Goal: Task Accomplishment & Management: Manage account settings

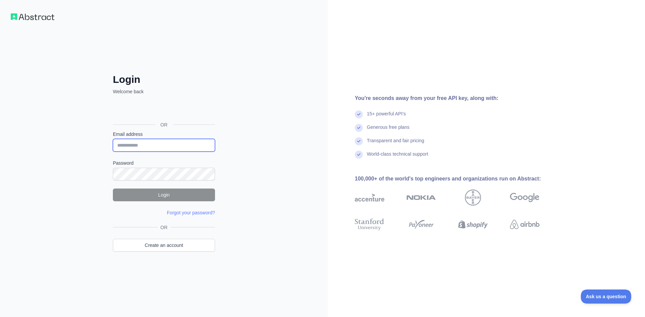
click at [162, 141] on input "Email address" at bounding box center [164, 145] width 102 height 13
type input "**********"
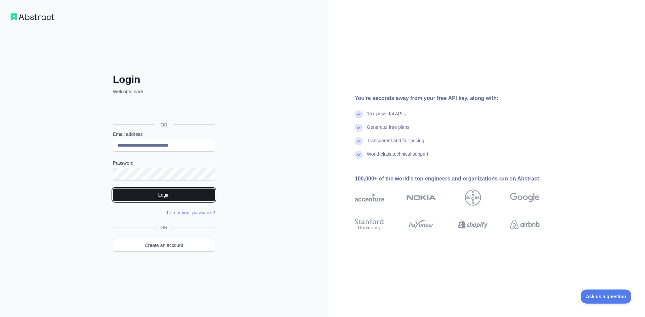
click at [163, 199] on button "Login" at bounding box center [164, 195] width 102 height 13
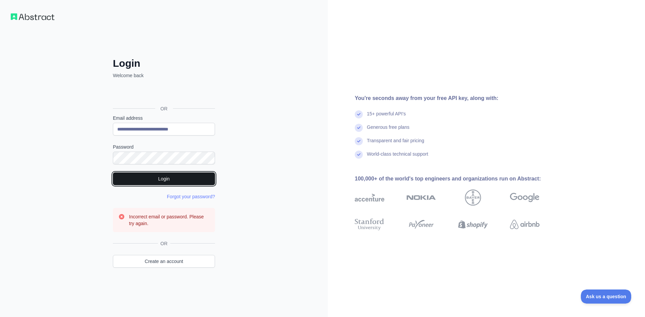
click at [185, 180] on button "Login" at bounding box center [164, 179] width 102 height 13
click at [170, 180] on button "Login" at bounding box center [164, 179] width 102 height 13
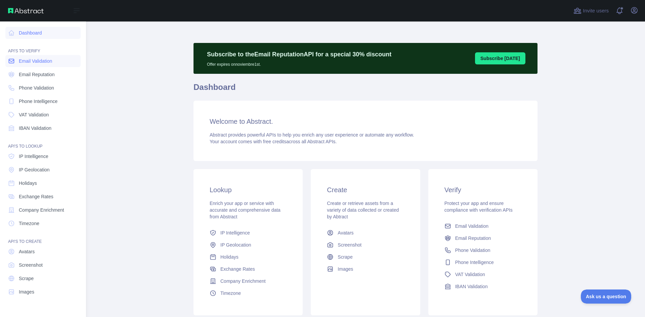
click at [40, 61] on span "Email Validation" at bounding box center [35, 61] width 33 height 7
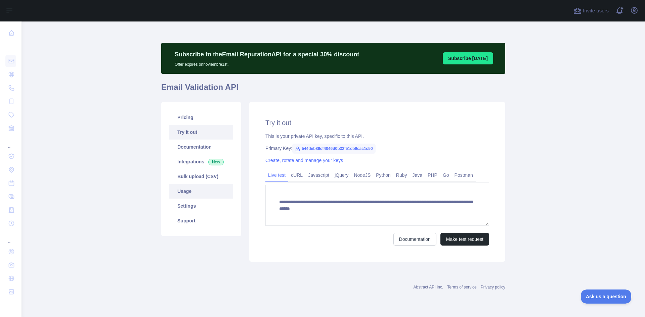
click at [192, 189] on link "Usage" at bounding box center [201, 191] width 64 height 15
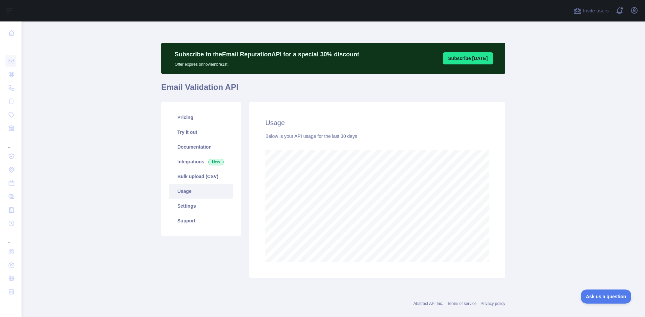
scroll to position [296, 618]
click at [189, 205] on link "Settings" at bounding box center [201, 206] width 64 height 15
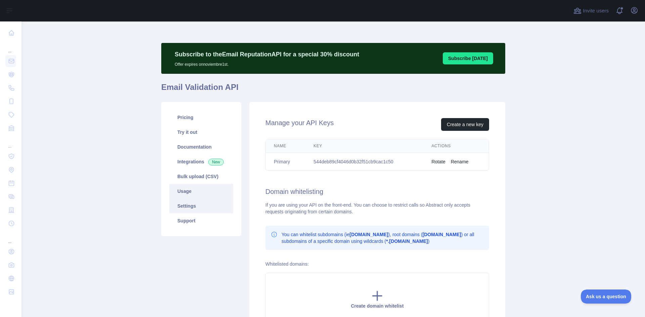
click at [184, 191] on link "Usage" at bounding box center [201, 191] width 64 height 15
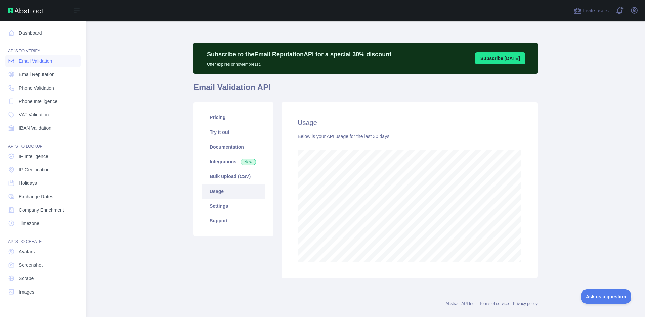
scroll to position [335588, 335330]
click at [30, 88] on span "Phone Validation" at bounding box center [36, 88] width 35 height 7
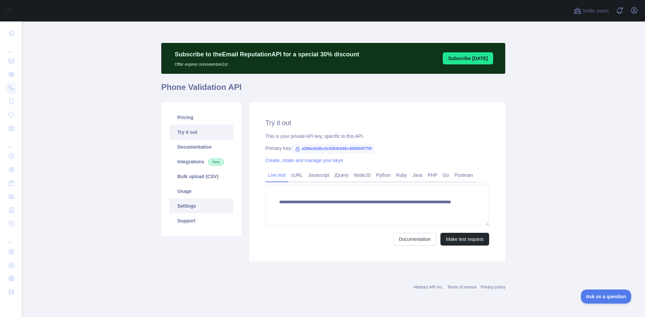
click at [182, 203] on link "Settings" at bounding box center [201, 206] width 64 height 15
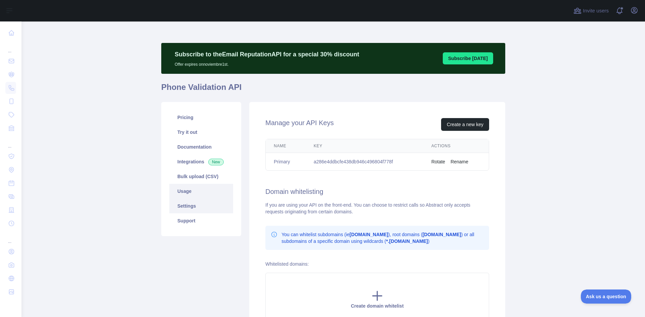
click at [182, 192] on link "Usage" at bounding box center [201, 191] width 64 height 15
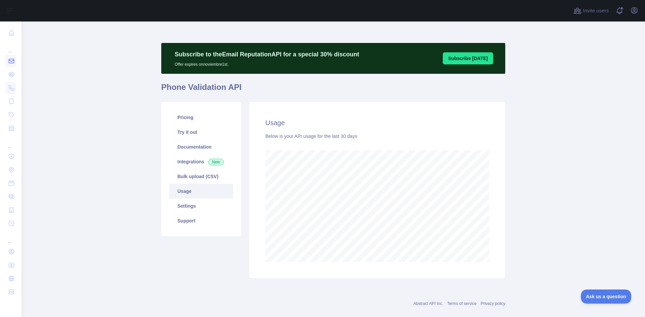
scroll to position [335588, 335330]
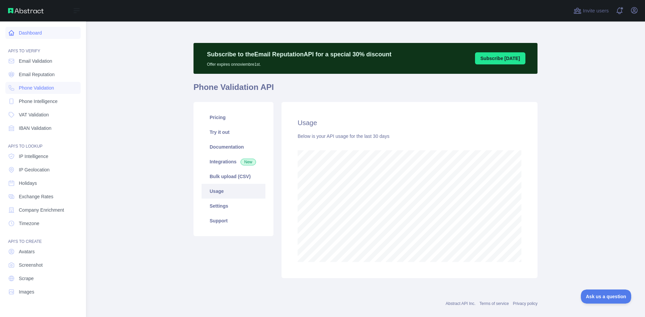
click at [27, 32] on link "Dashboard" at bounding box center [42, 33] width 75 height 12
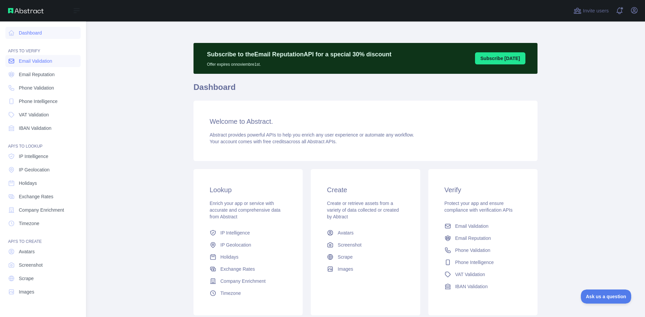
click at [41, 62] on span "Email Validation" at bounding box center [35, 61] width 33 height 7
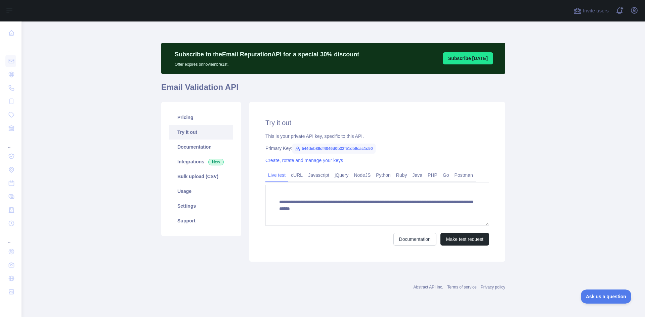
click at [464, 55] on button "Subscribe [DATE]" at bounding box center [468, 58] width 50 height 12
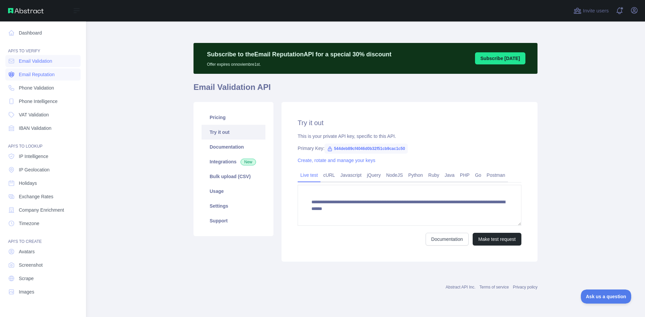
click at [19, 76] on span "Email Reputation" at bounding box center [37, 74] width 36 height 7
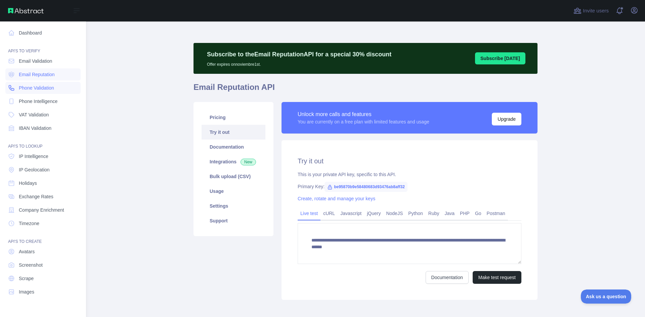
click at [24, 89] on span "Phone Validation" at bounding box center [36, 88] width 35 height 7
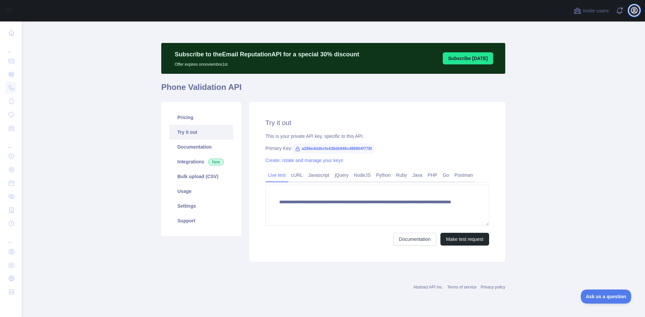
click at [632, 12] on icon "button" at bounding box center [634, 10] width 6 height 6
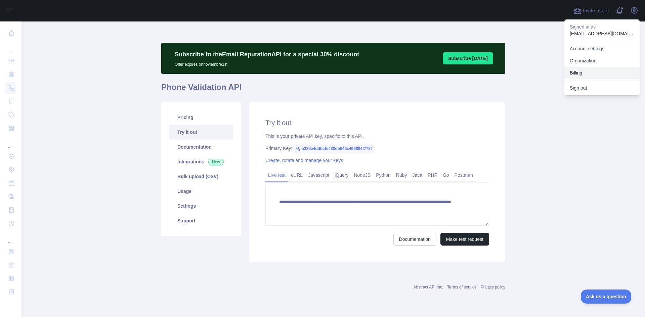
click at [594, 72] on button "Billing" at bounding box center [601, 73] width 75 height 12
